Goal: Task Accomplishment & Management: Manage account settings

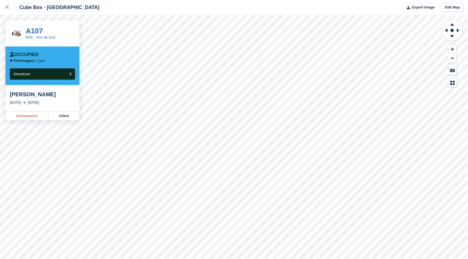
click at [27, 117] on link "Abonnement" at bounding box center [26, 116] width 43 height 9
click at [39, 70] on button "Désallouer" at bounding box center [42, 73] width 65 height 11
click at [30, 77] on button "Désallouer" at bounding box center [42, 73] width 65 height 11
click at [25, 113] on link "Abonnement" at bounding box center [26, 116] width 43 height 9
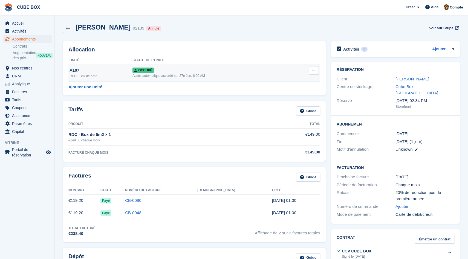
click at [312, 70] on button at bounding box center [314, 70] width 10 height 8
click at [292, 105] on p "Désallouer" at bounding box center [293, 104] width 48 height 7
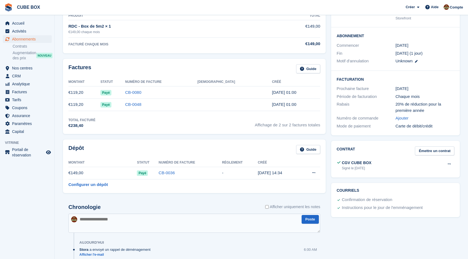
scroll to position [91, 0]
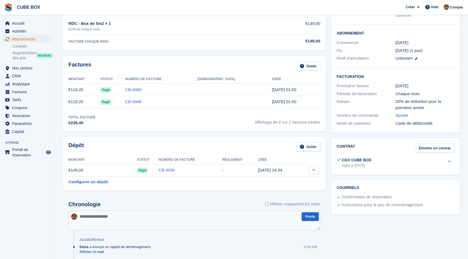
click at [315, 172] on button at bounding box center [314, 170] width 10 height 8
click at [327, 168] on div "Dépôt Guide Montant Statut Numéro de facture Règlement Créé €149,00 Payé CB-003…" at bounding box center [194, 163] width 268 height 59
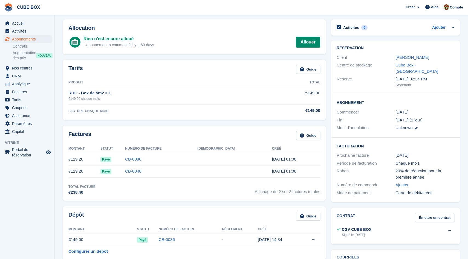
scroll to position [0, 0]
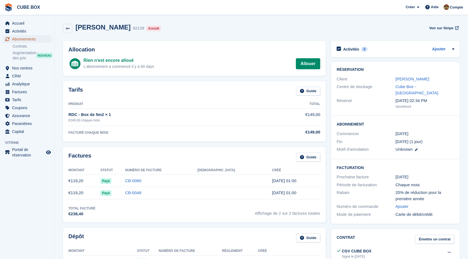
click at [24, 38] on span "Abonnements" at bounding box center [28, 39] width 33 height 8
